Goal: Feedback & Contribution: Leave review/rating

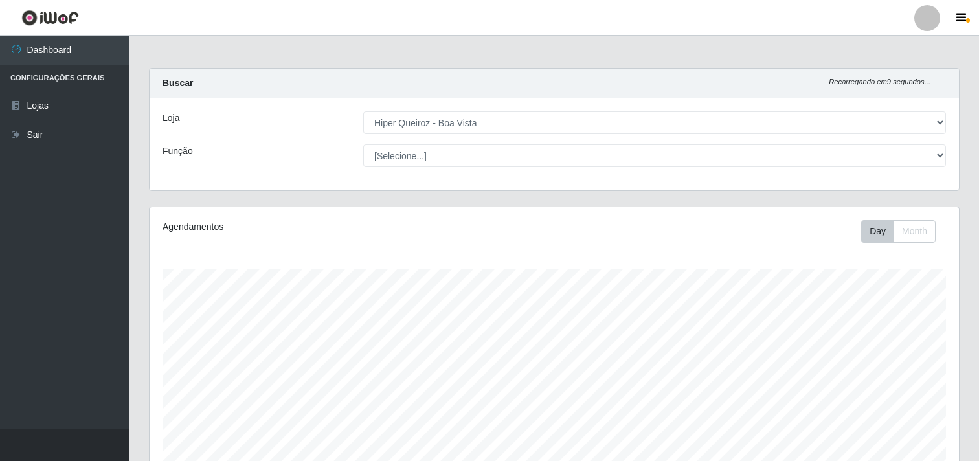
select select "514"
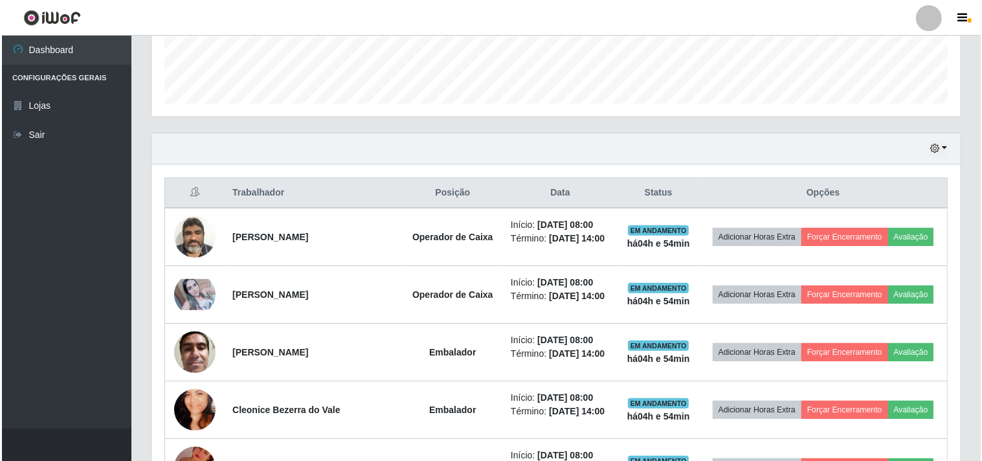
scroll to position [268, 809]
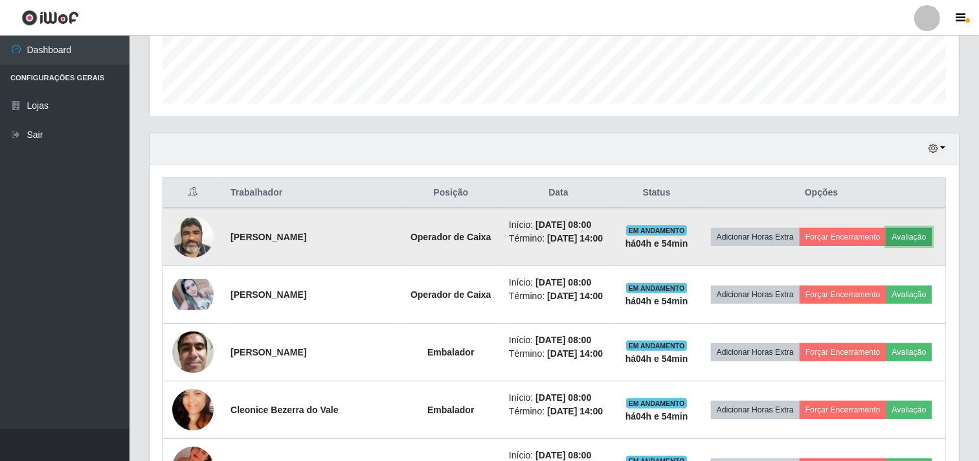
click at [912, 234] on button "Avaliação" at bounding box center [909, 237] width 46 height 18
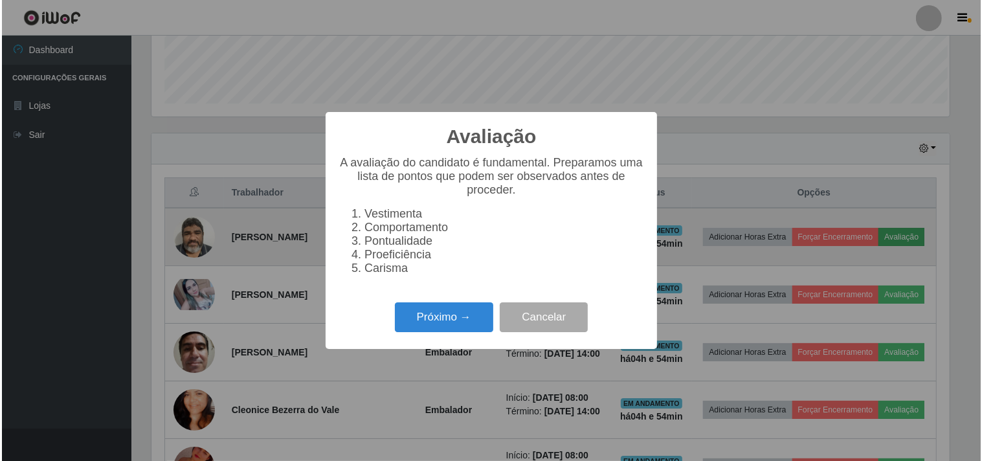
scroll to position [268, 801]
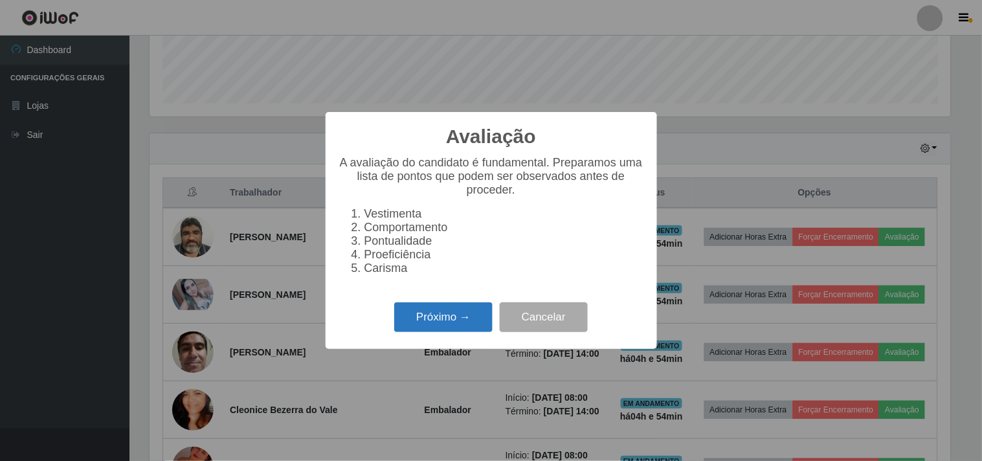
click at [467, 317] on button "Próximo →" at bounding box center [443, 317] width 98 height 30
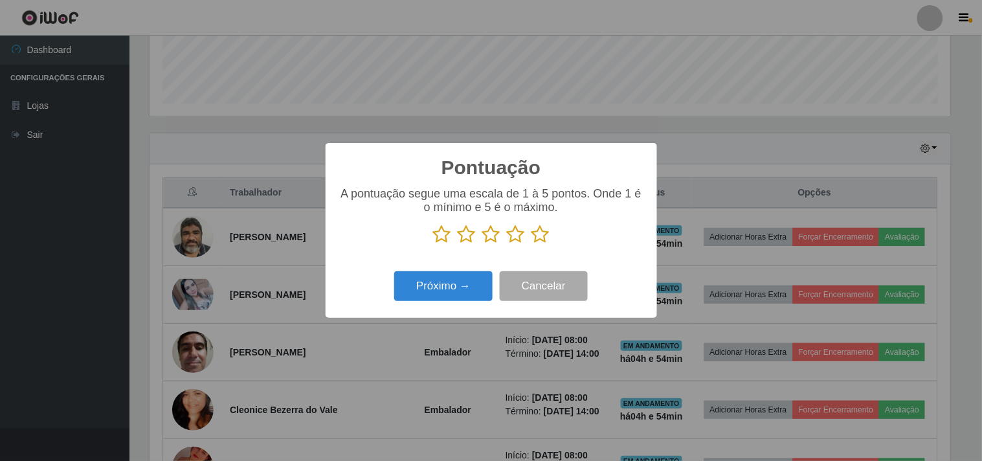
scroll to position [647190, 646657]
click at [546, 234] on icon at bounding box center [541, 234] width 18 height 19
click at [532, 244] on input "radio" at bounding box center [532, 244] width 0 height 0
click at [483, 281] on button "Próximo →" at bounding box center [443, 286] width 98 height 30
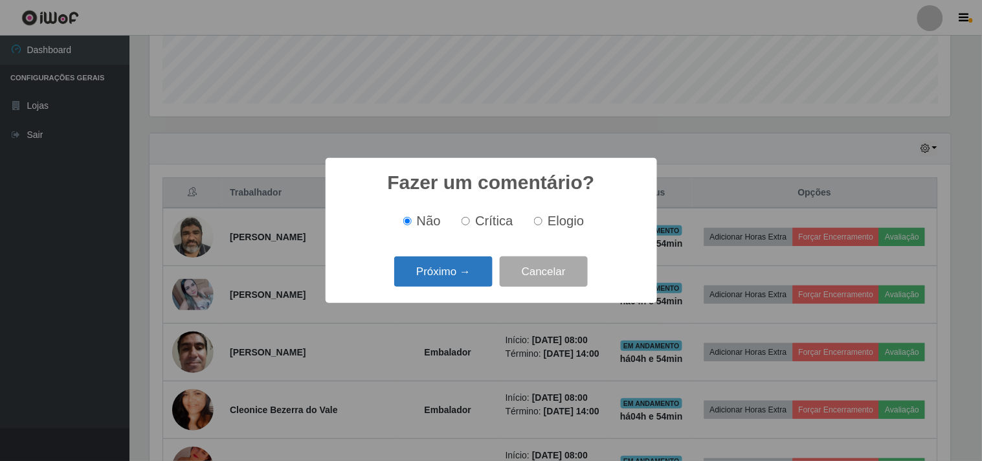
click at [467, 275] on button "Próximo →" at bounding box center [443, 271] width 98 height 30
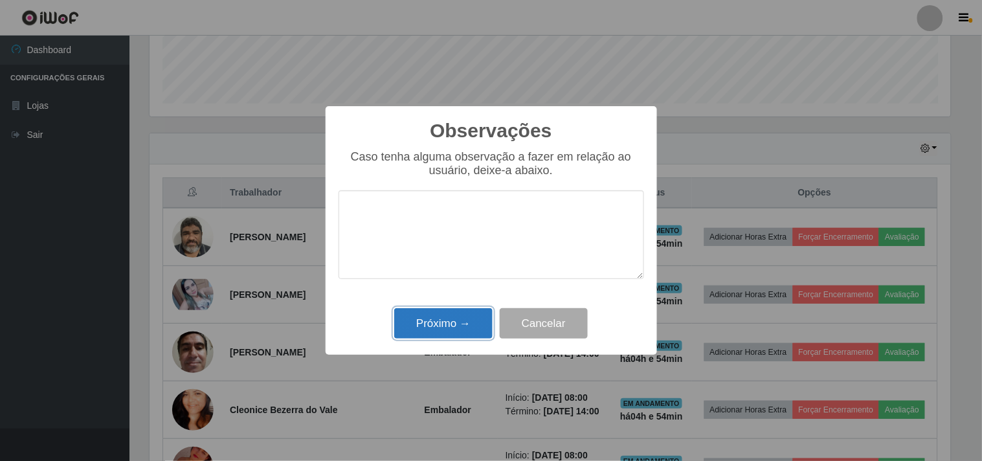
click at [451, 325] on button "Próximo →" at bounding box center [443, 323] width 98 height 30
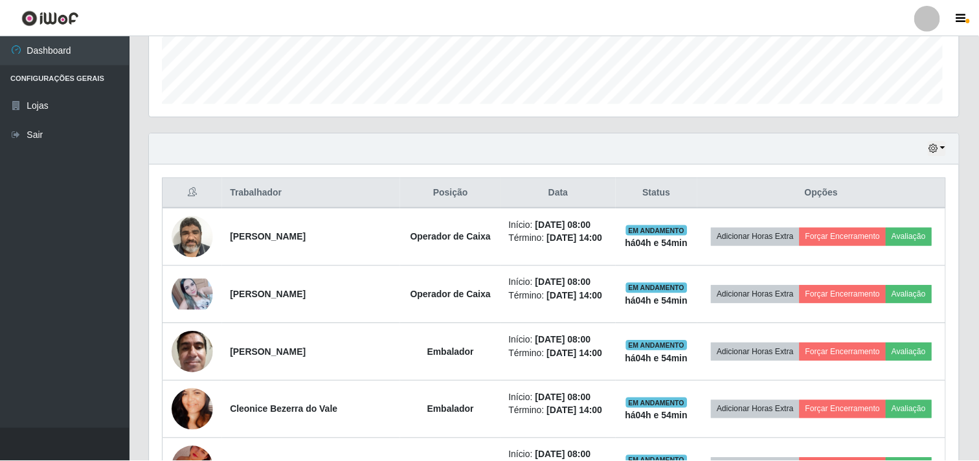
scroll to position [268, 809]
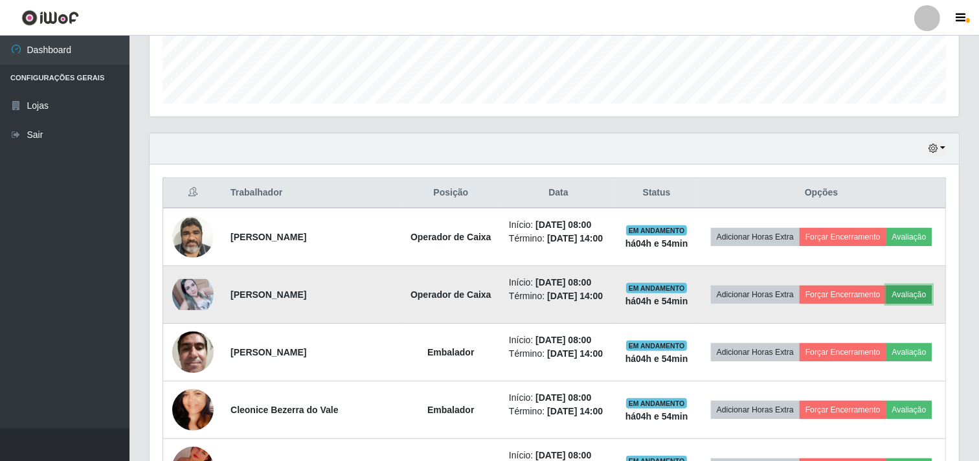
click at [908, 299] on button "Avaliação" at bounding box center [909, 295] width 46 height 18
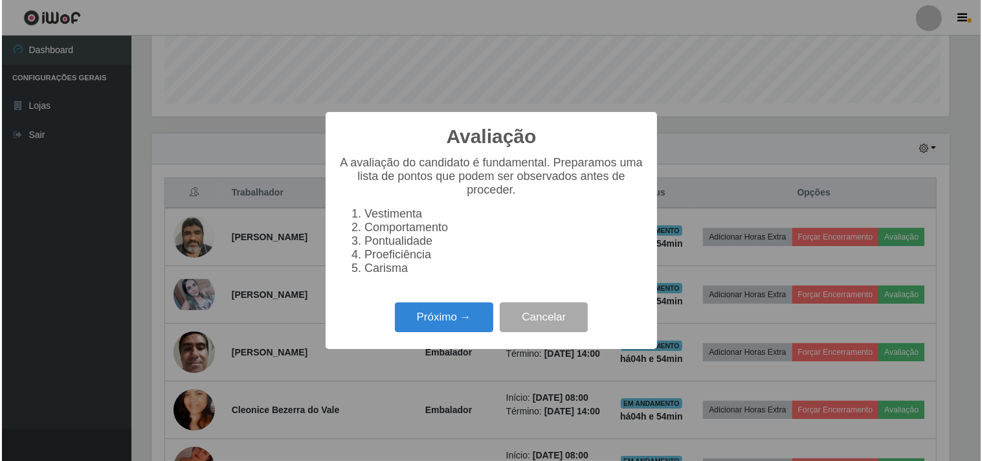
scroll to position [268, 801]
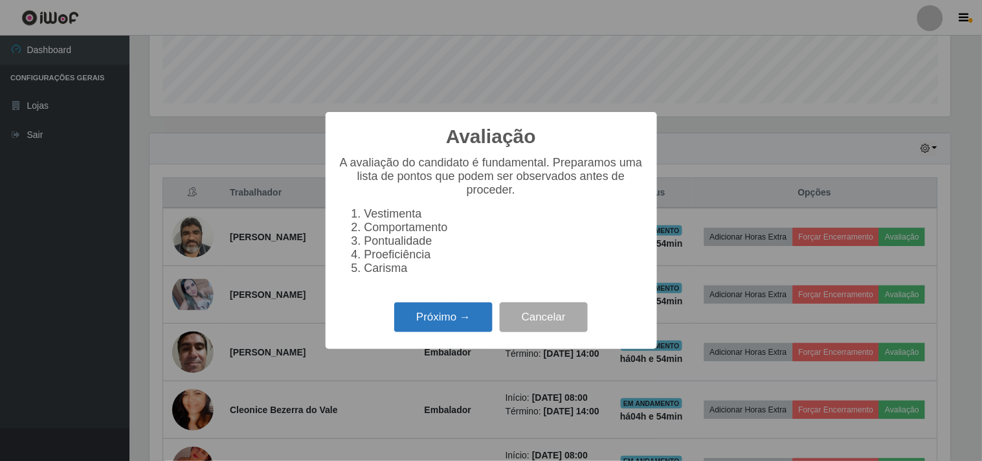
click at [449, 327] on button "Próximo →" at bounding box center [443, 317] width 98 height 30
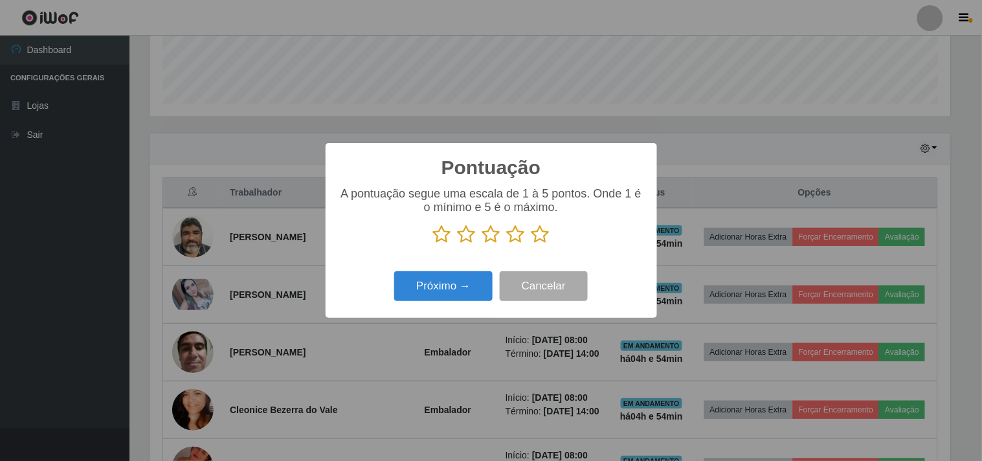
scroll to position [647190, 646657]
click at [511, 234] on icon at bounding box center [516, 234] width 18 height 19
click at [507, 244] on input "radio" at bounding box center [507, 244] width 0 height 0
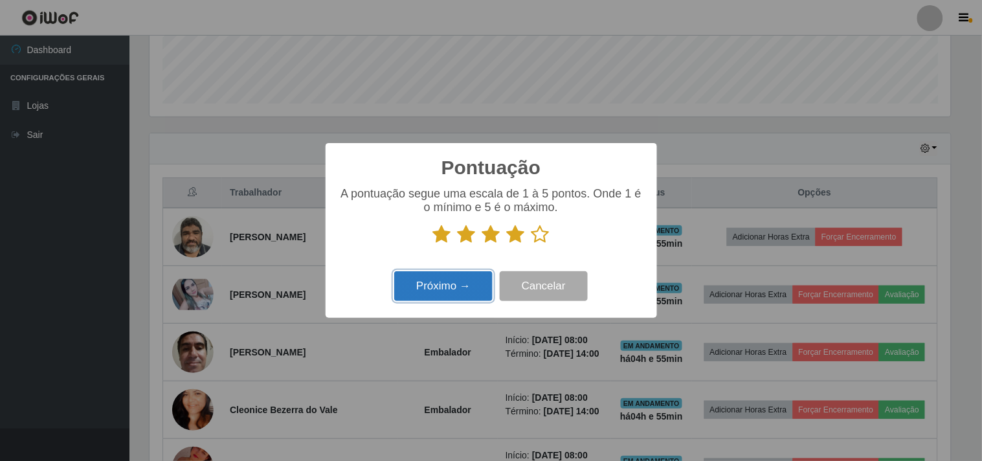
click at [458, 284] on button "Próximo →" at bounding box center [443, 286] width 98 height 30
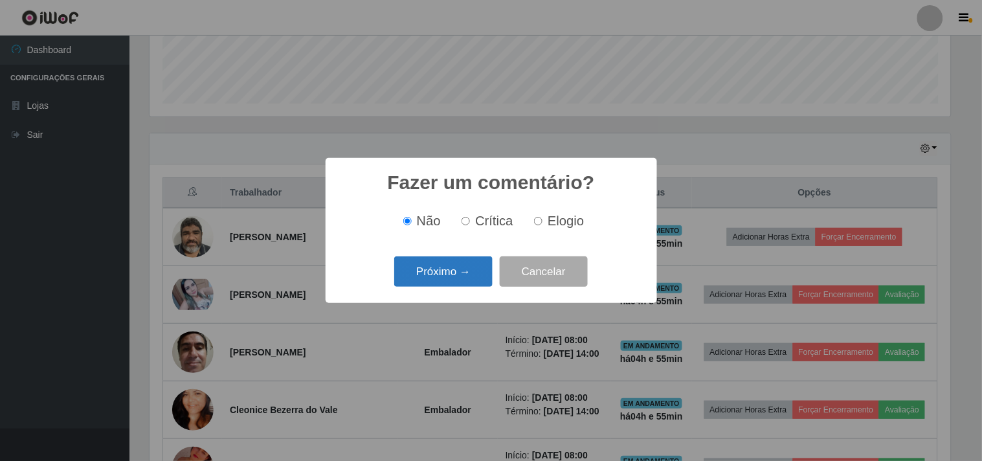
click at [462, 267] on button "Próximo →" at bounding box center [443, 271] width 98 height 30
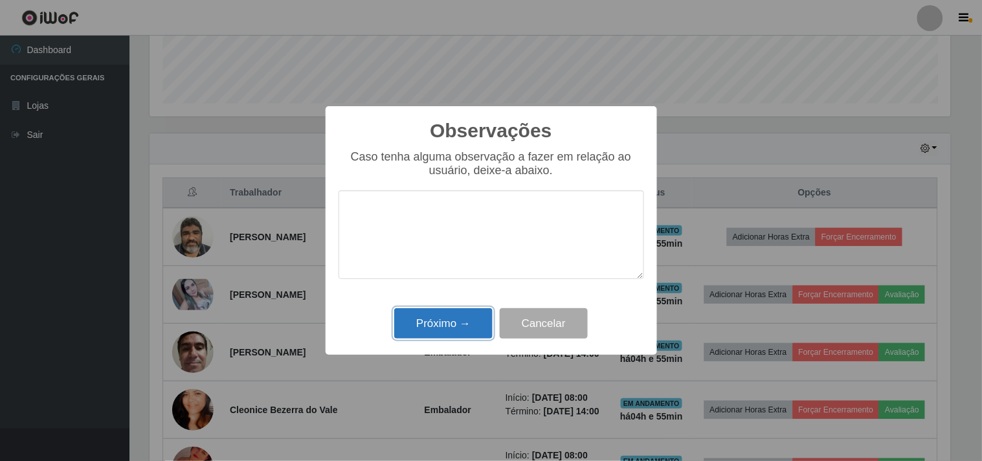
click at [449, 321] on button "Próximo →" at bounding box center [443, 323] width 98 height 30
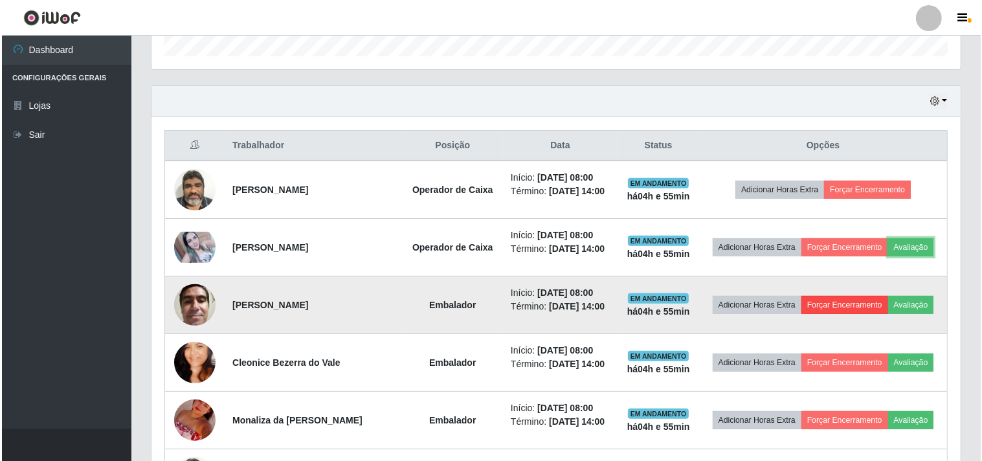
scroll to position [431, 0]
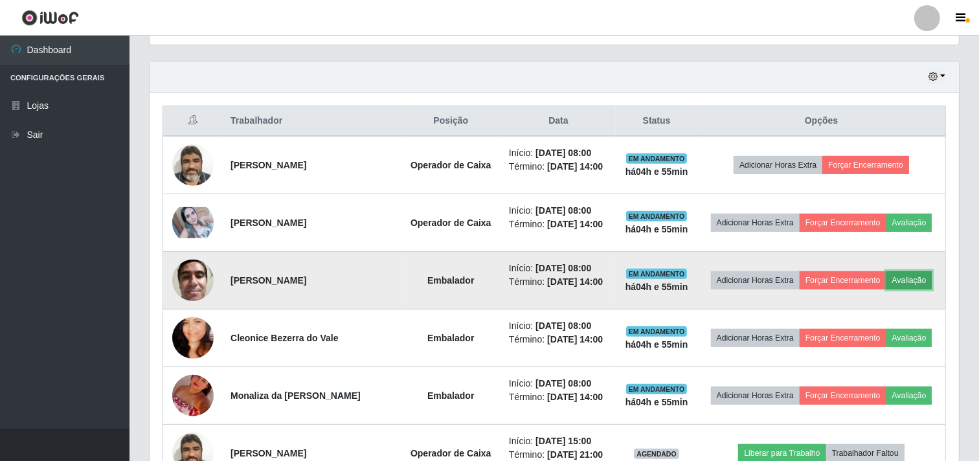
click at [916, 280] on button "Avaliação" at bounding box center [909, 280] width 46 height 18
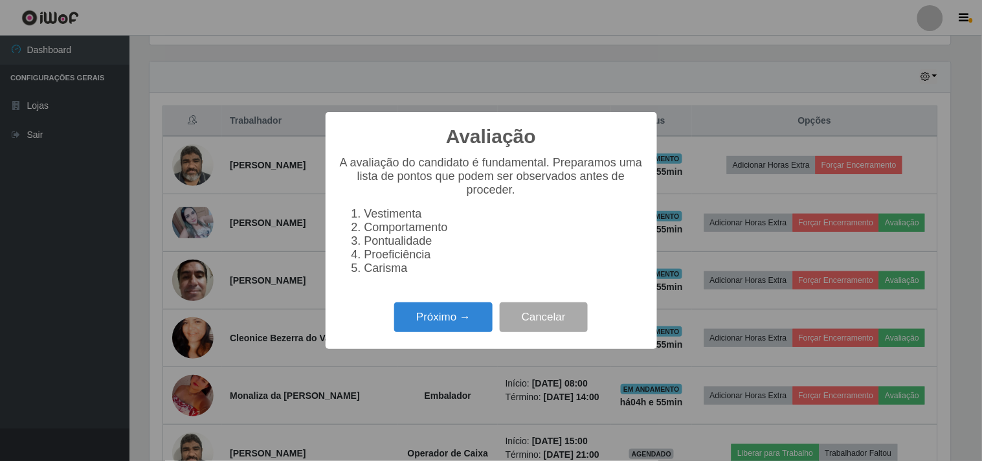
scroll to position [268, 801]
click at [444, 322] on button "Próximo →" at bounding box center [443, 317] width 98 height 30
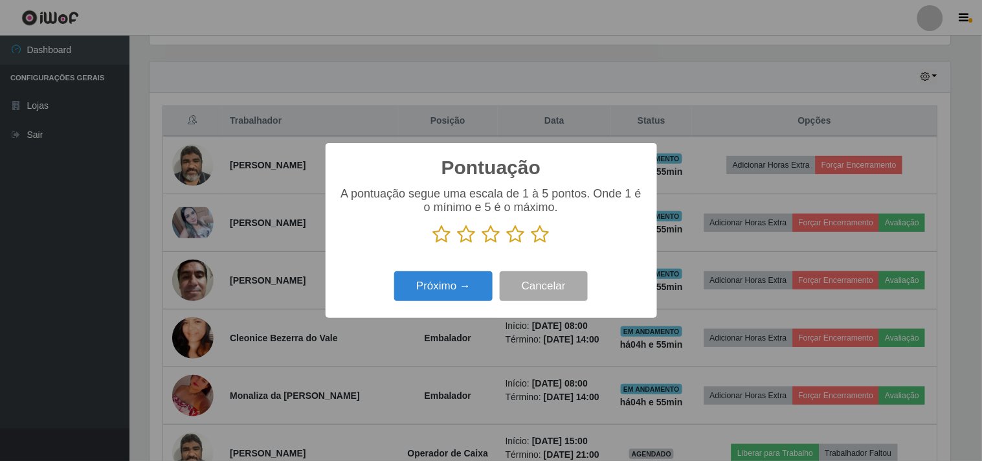
click at [538, 240] on icon at bounding box center [541, 234] width 18 height 19
click at [532, 244] on input "radio" at bounding box center [532, 244] width 0 height 0
click at [476, 280] on button "Próximo →" at bounding box center [443, 286] width 98 height 30
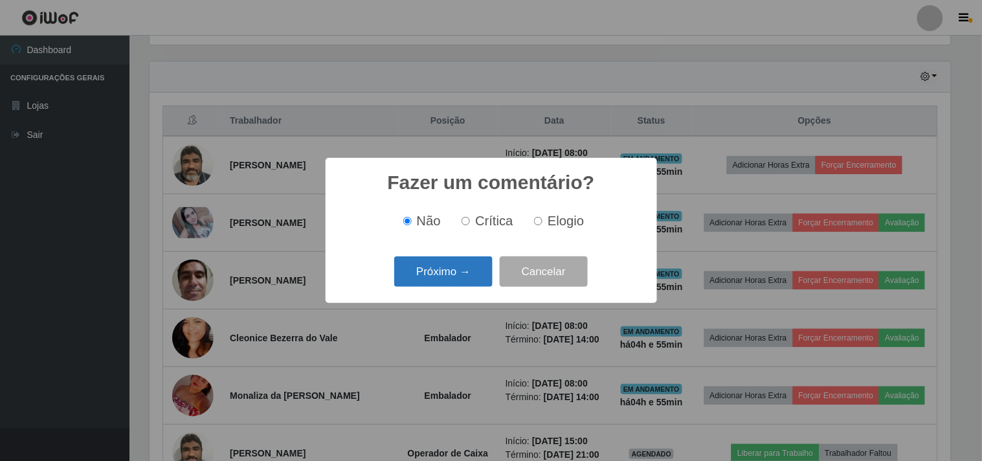
click at [457, 271] on button "Próximo →" at bounding box center [443, 271] width 98 height 30
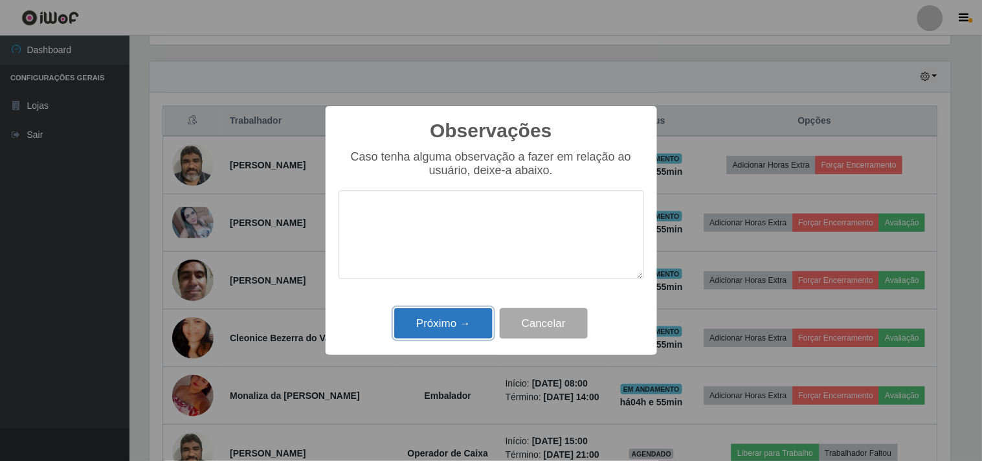
click at [458, 319] on button "Próximo →" at bounding box center [443, 323] width 98 height 30
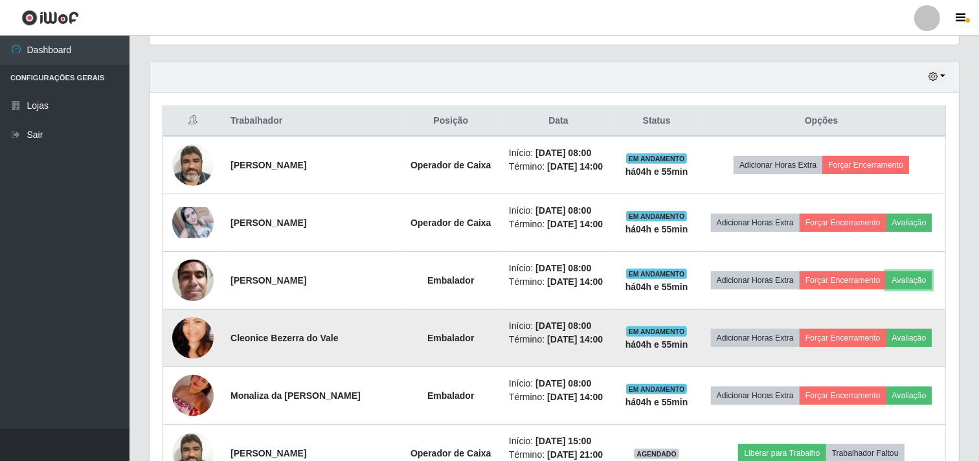
scroll to position [503, 0]
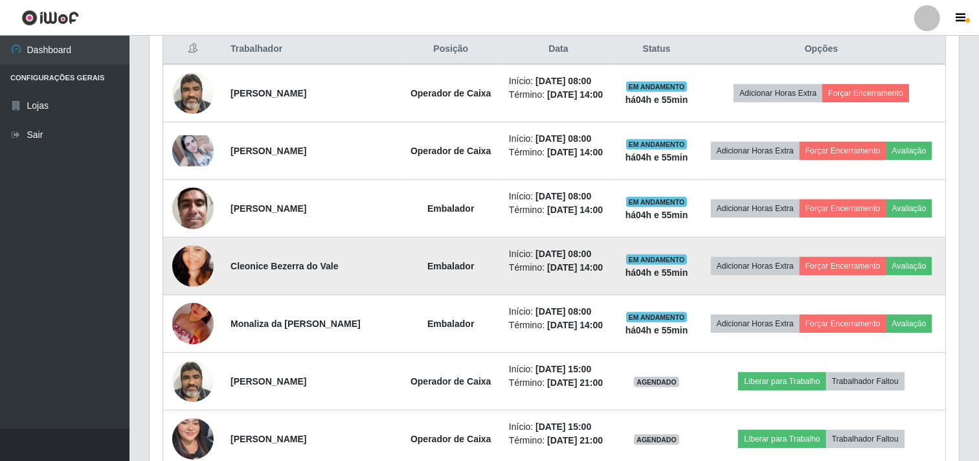
click at [195, 266] on img at bounding box center [192, 266] width 41 height 74
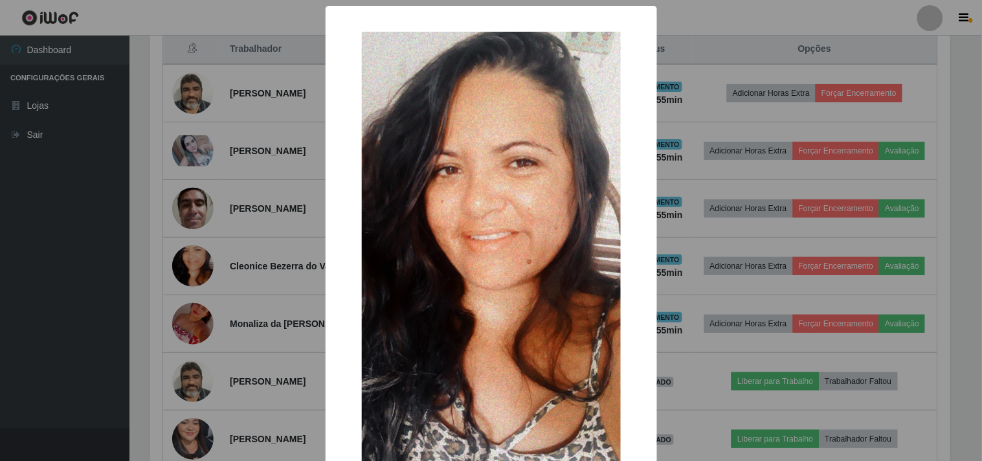
click at [210, 256] on div "× OK Cancel" at bounding box center [491, 230] width 982 height 461
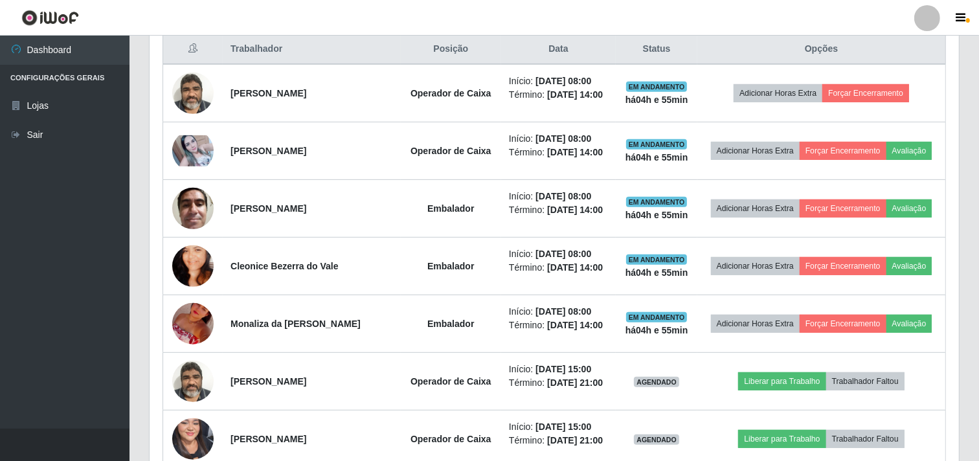
scroll to position [268, 809]
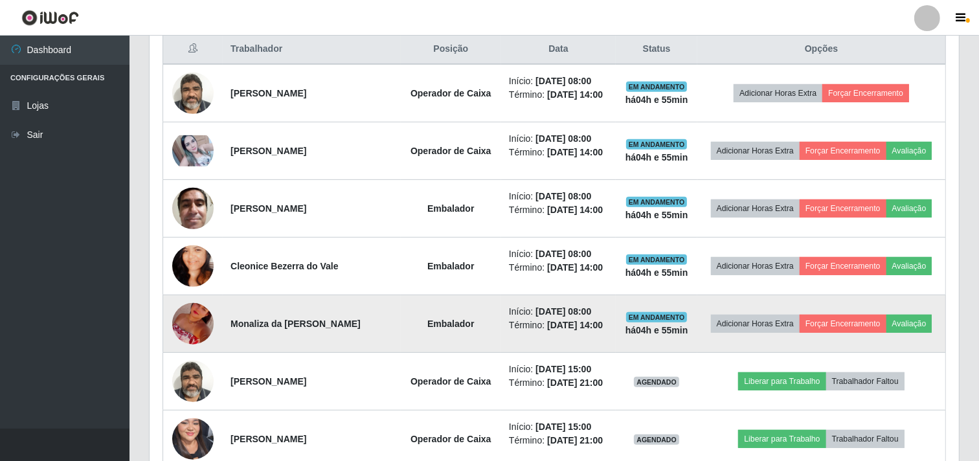
click at [186, 328] on img at bounding box center [192, 324] width 41 height 74
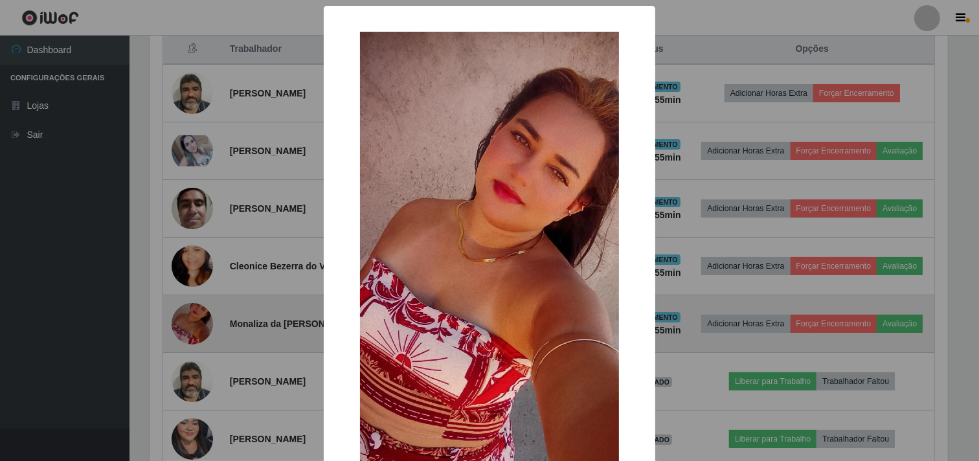
scroll to position [268, 801]
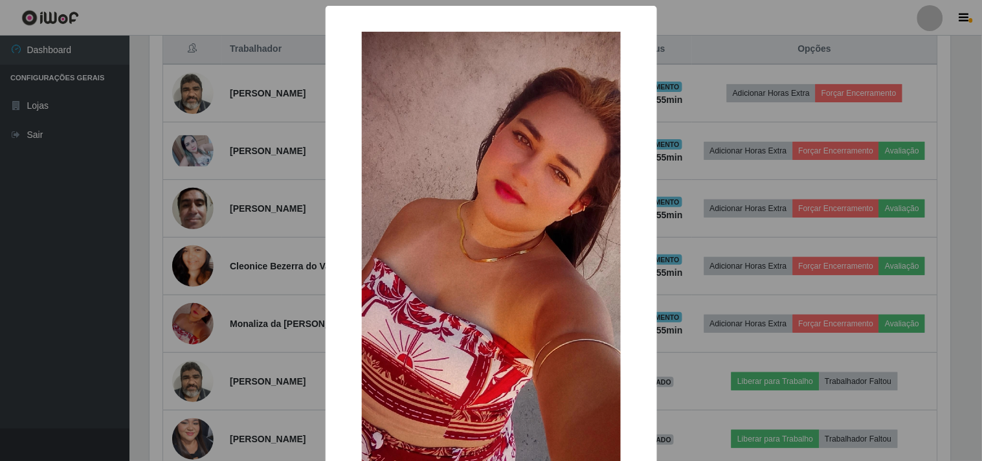
click at [180, 312] on div "× OK Cancel" at bounding box center [491, 230] width 982 height 461
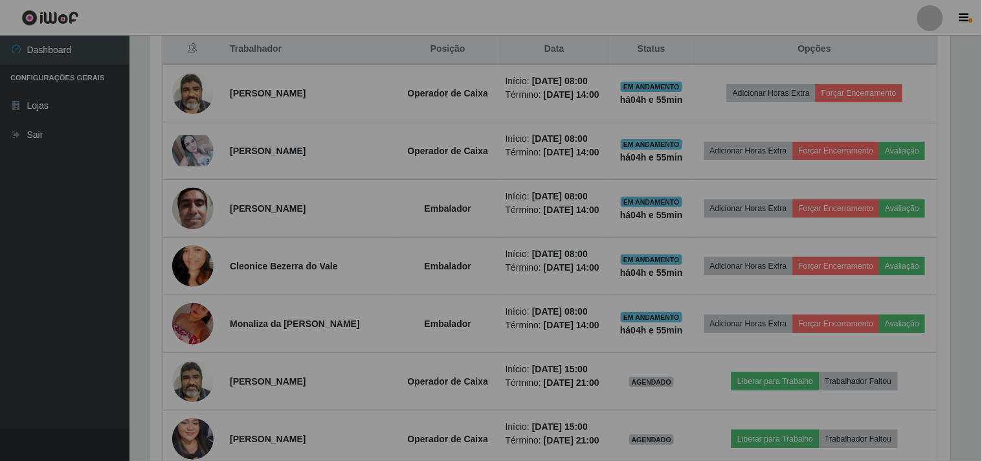
scroll to position [268, 809]
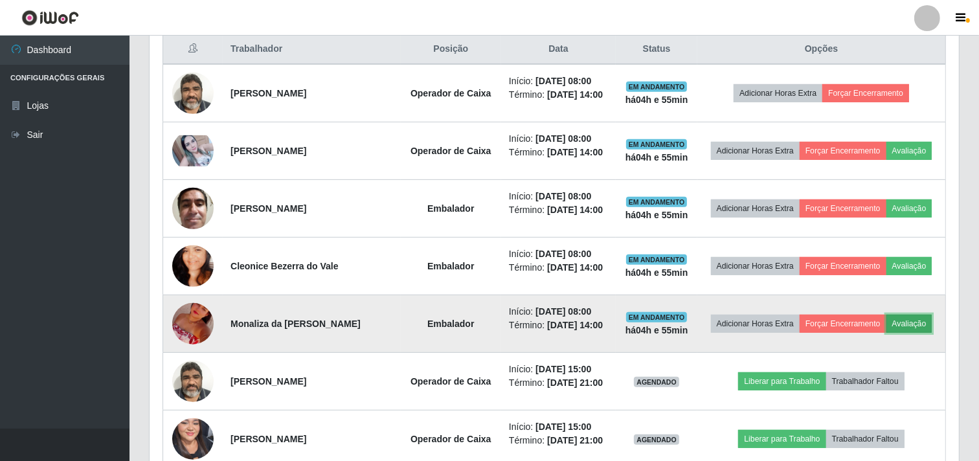
click at [919, 326] on button "Avaliação" at bounding box center [909, 324] width 46 height 18
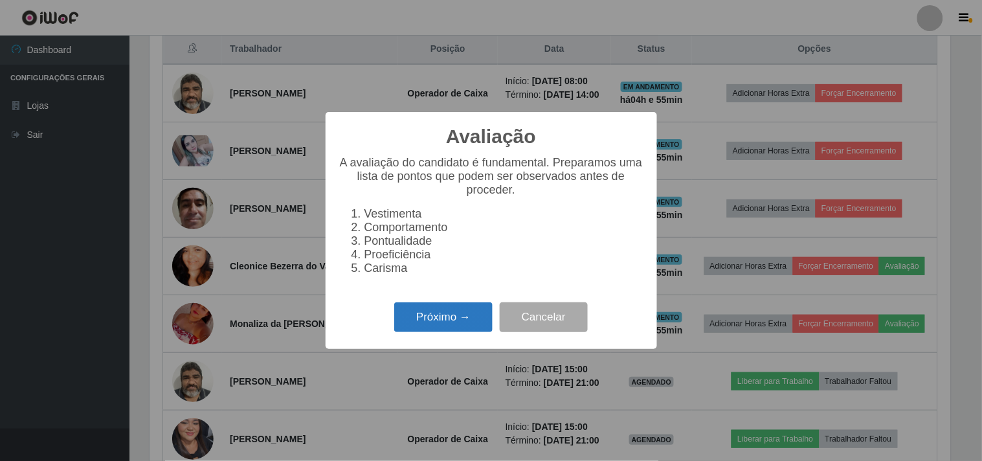
click at [431, 332] on button "Próximo →" at bounding box center [443, 317] width 98 height 30
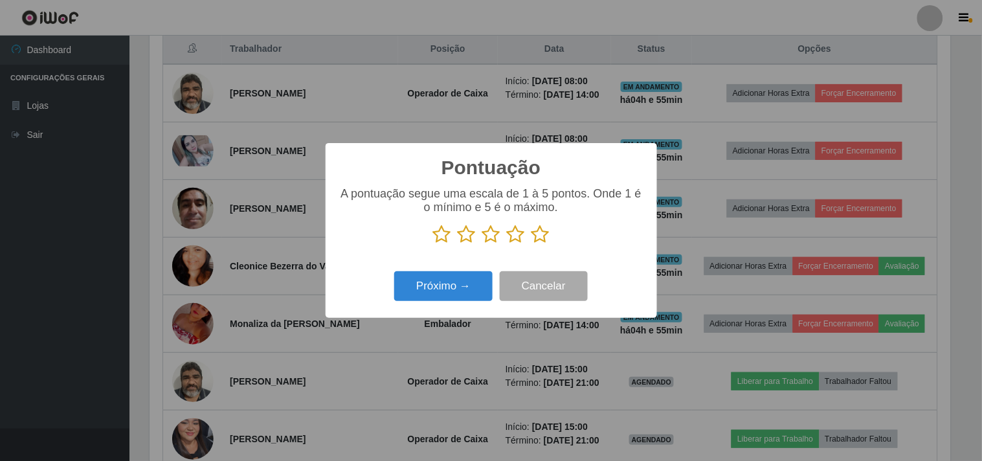
drag, startPoint x: 541, startPoint y: 234, endPoint x: 456, endPoint y: 293, distance: 102.4
click at [541, 234] on icon at bounding box center [541, 234] width 18 height 19
click at [532, 244] on input "radio" at bounding box center [532, 244] width 0 height 0
click at [422, 303] on div "Próximo → Cancelar" at bounding box center [492, 285] width 306 height 37
click at [439, 290] on button "Próximo →" at bounding box center [443, 286] width 98 height 30
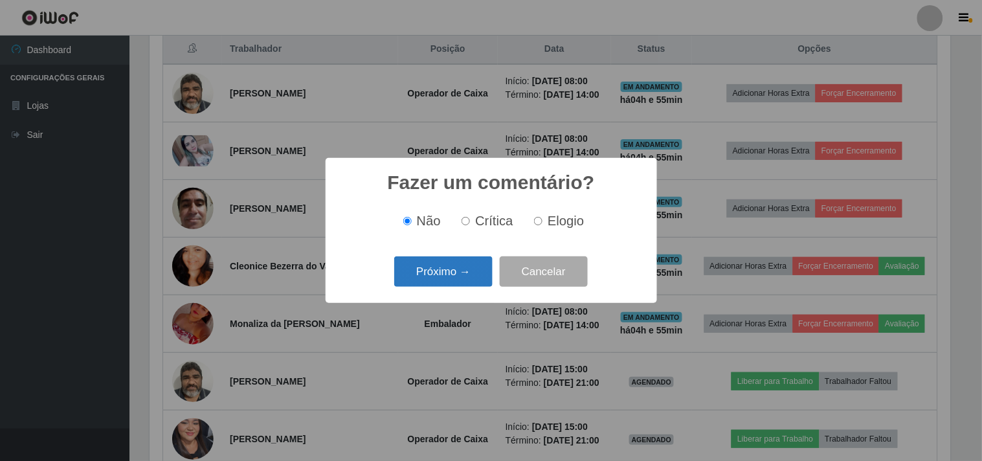
click at [448, 268] on button "Próximo →" at bounding box center [443, 271] width 98 height 30
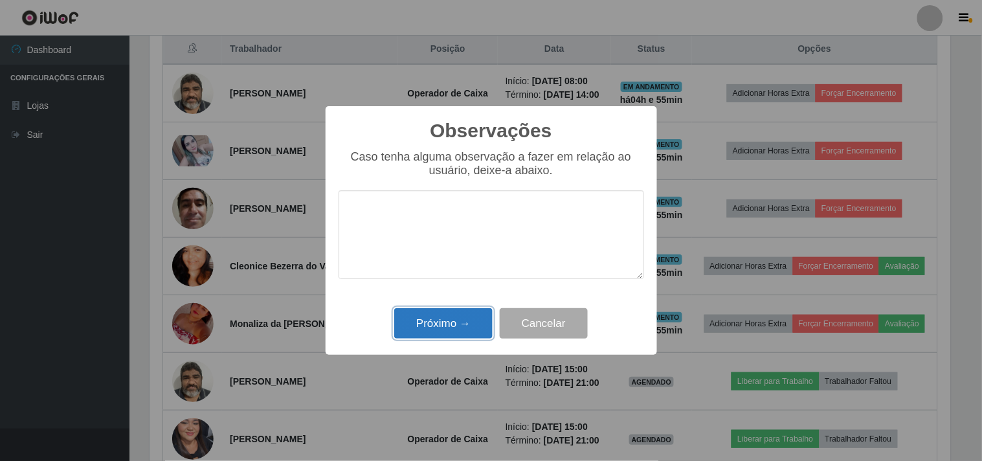
click at [455, 329] on button "Próximo →" at bounding box center [443, 323] width 98 height 30
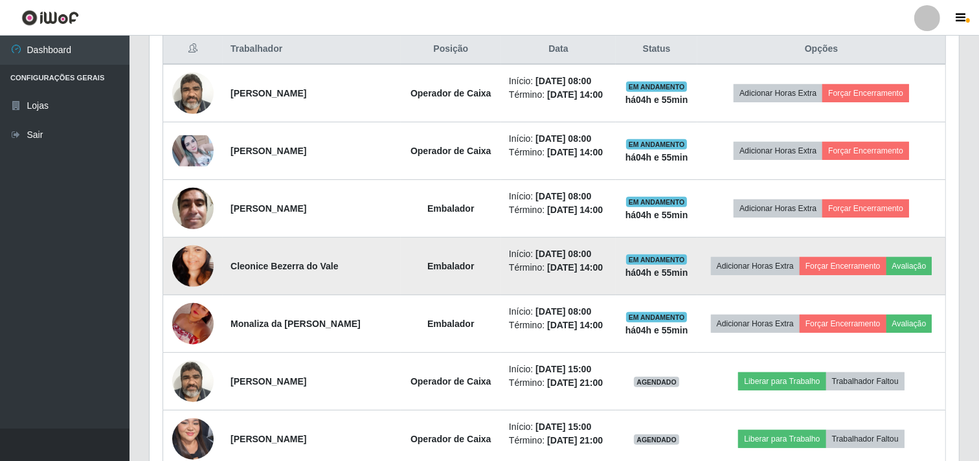
click at [199, 267] on img at bounding box center [192, 266] width 41 height 74
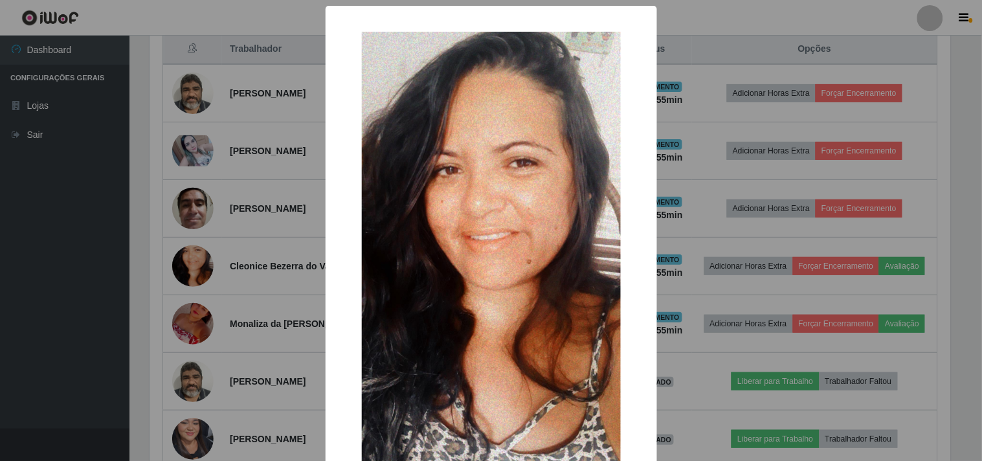
click at [173, 276] on div "× OK Cancel" at bounding box center [491, 230] width 982 height 461
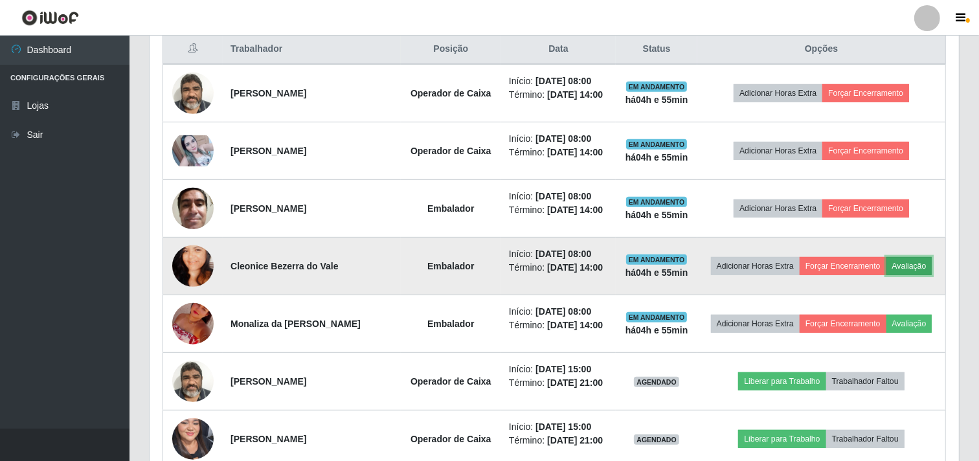
click at [927, 262] on button "Avaliação" at bounding box center [909, 266] width 46 height 18
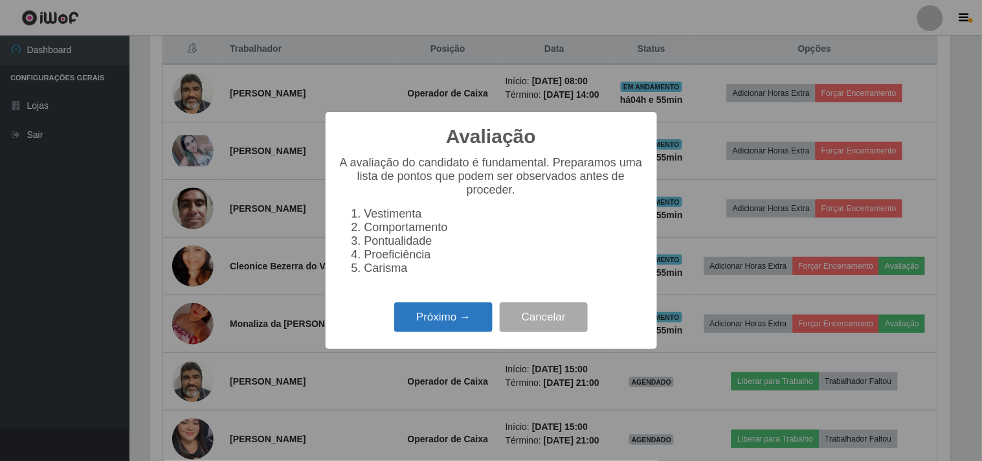
click at [419, 322] on button "Próximo →" at bounding box center [443, 317] width 98 height 30
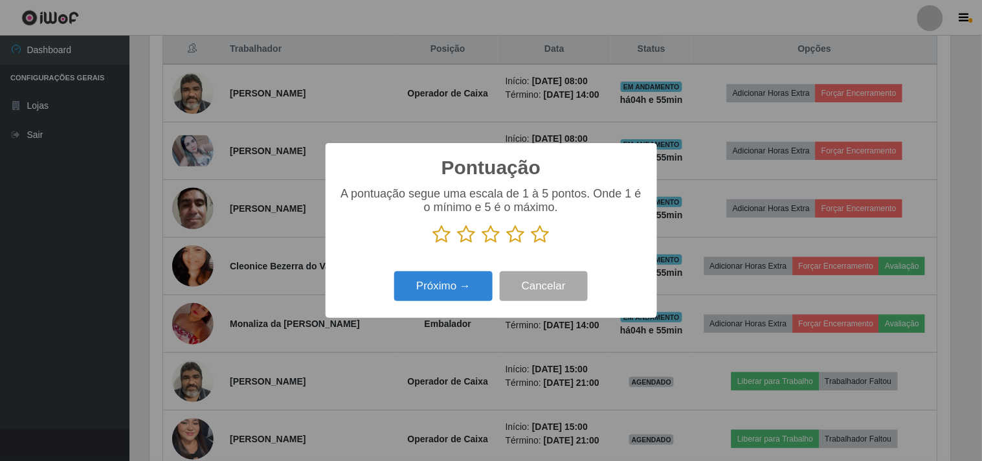
click at [515, 236] on icon at bounding box center [516, 234] width 18 height 19
click at [507, 244] on input "radio" at bounding box center [507, 244] width 0 height 0
click at [457, 283] on button "Próximo →" at bounding box center [443, 286] width 98 height 30
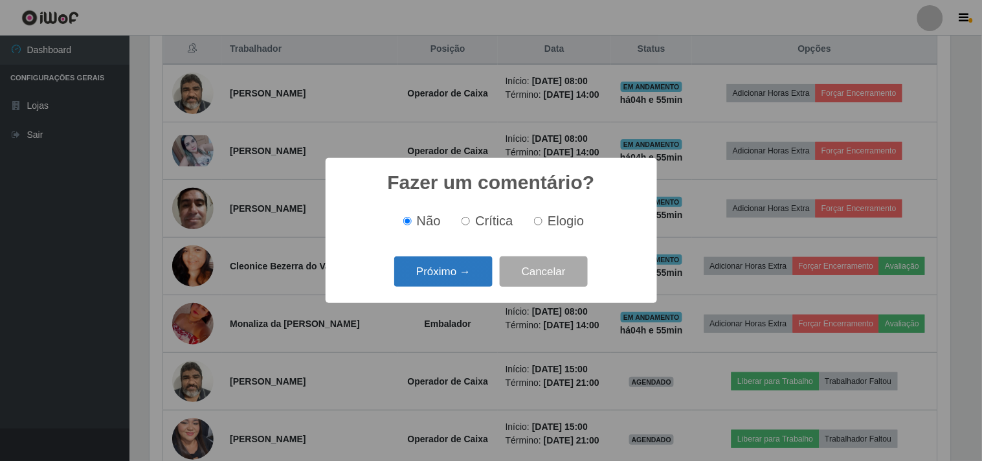
click at [453, 282] on button "Próximo →" at bounding box center [443, 271] width 98 height 30
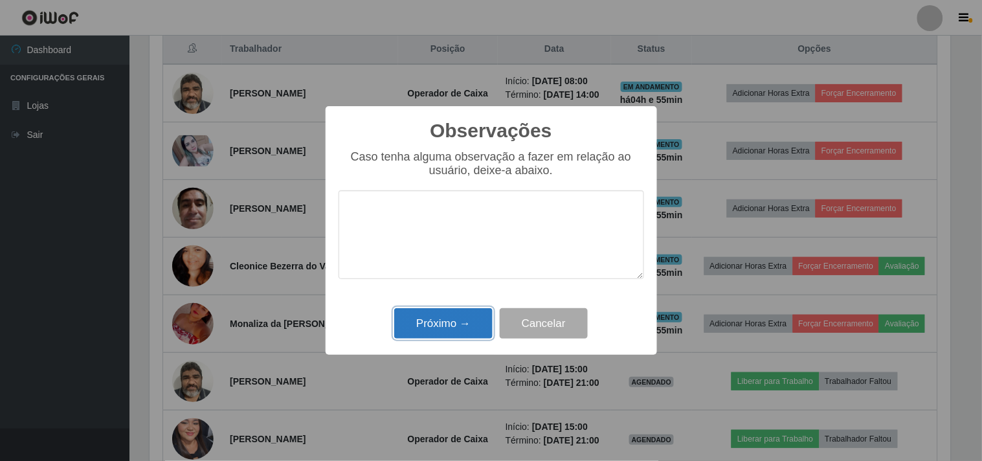
click at [447, 320] on button "Próximo →" at bounding box center [443, 323] width 98 height 30
